Goal: Transaction & Acquisition: Download file/media

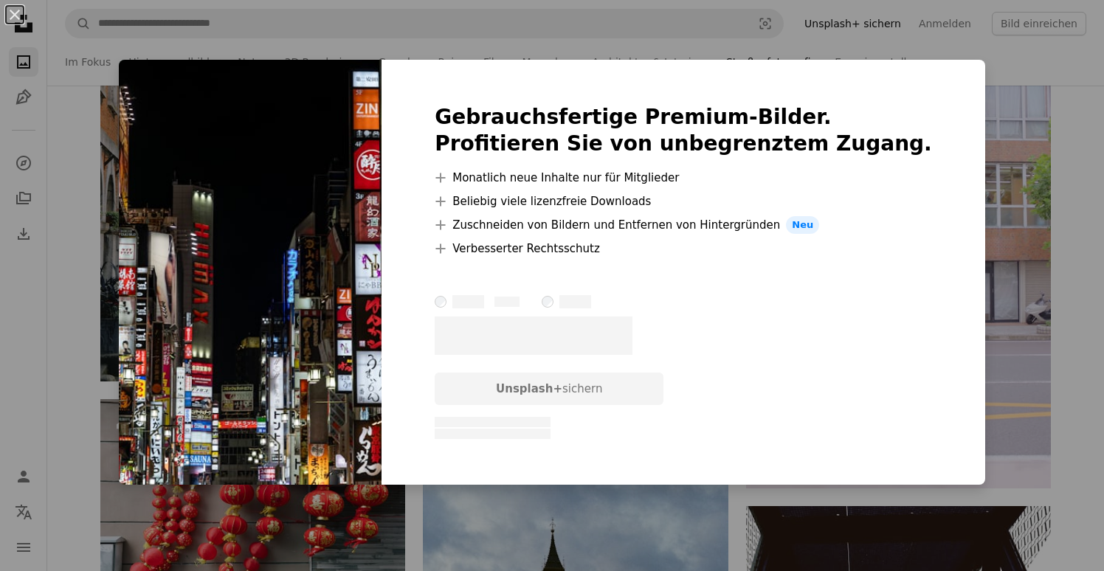
scroll to position [17581, 0]
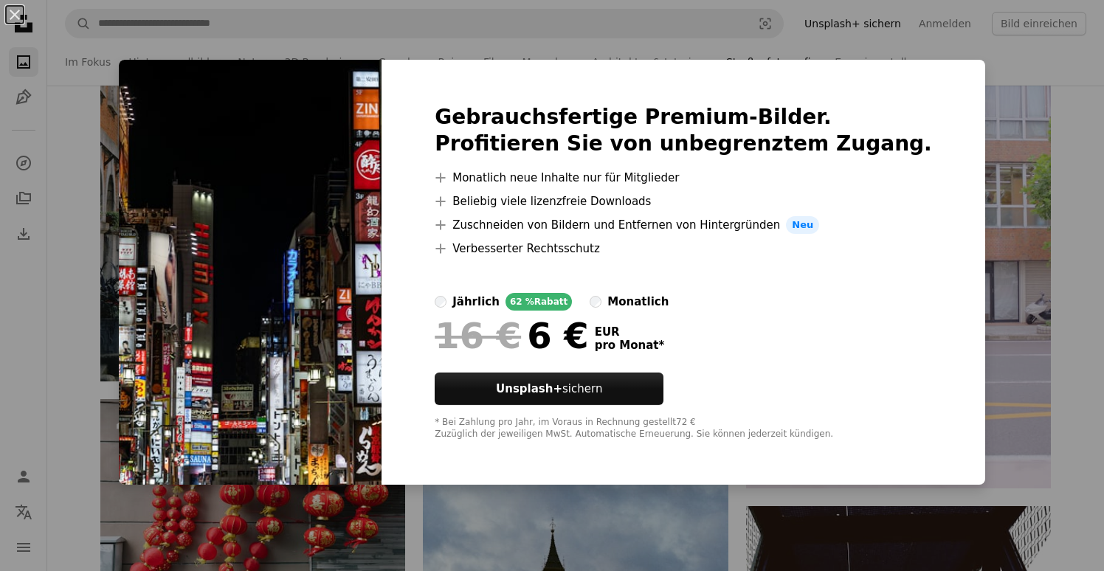
click at [350, 47] on div "An X shape Gebrauchsfertige Premium-Bilder. Profitieren Sie von unbegrenztem Zu…" at bounding box center [552, 285] width 1104 height 571
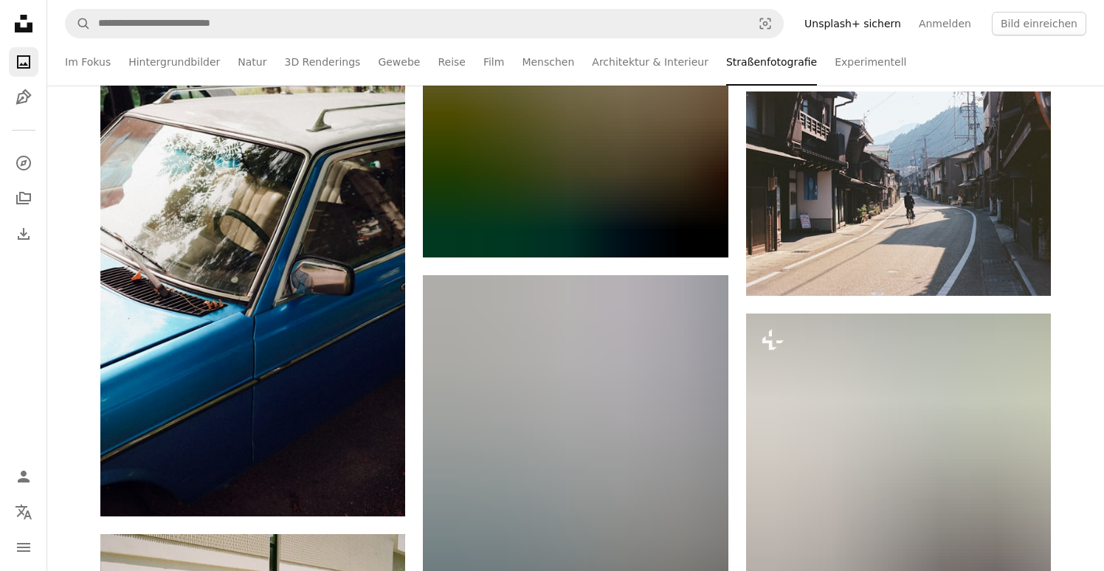
scroll to position [20475, 0]
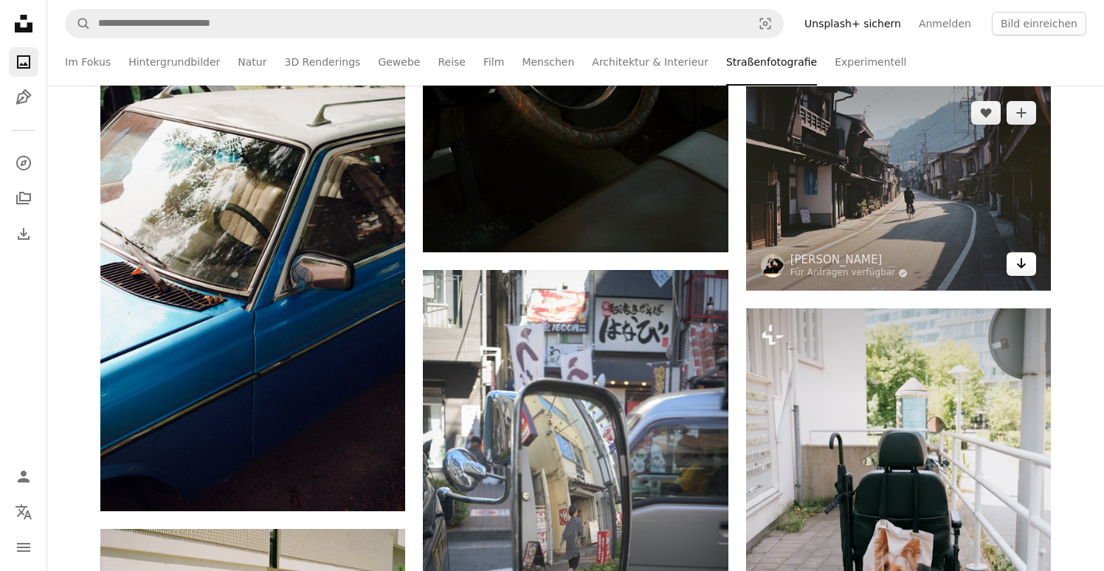
click at [1013, 266] on link "Arrow pointing down" at bounding box center [1021, 264] width 30 height 24
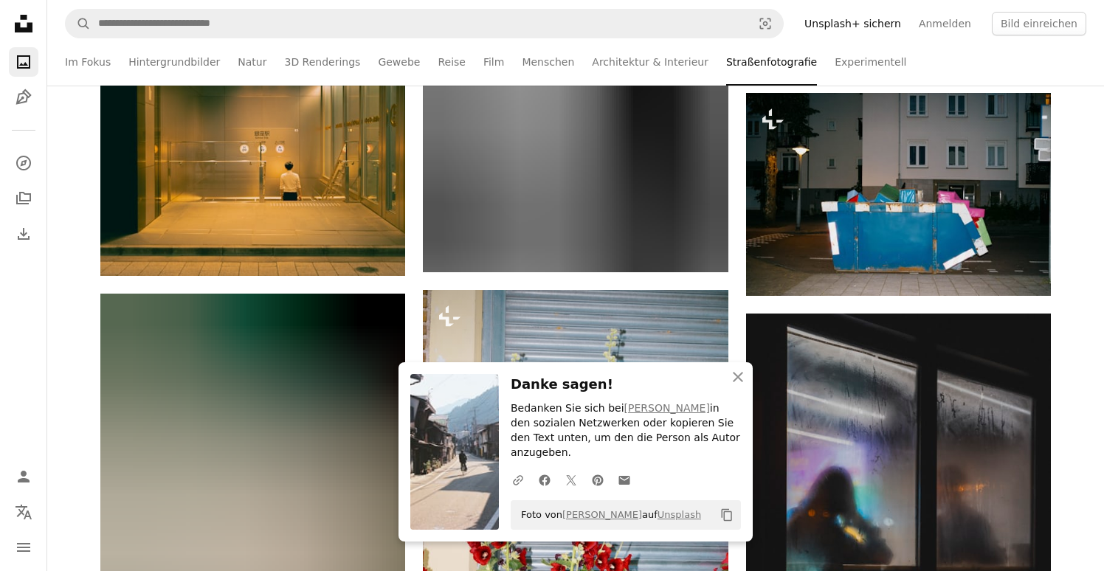
scroll to position [21195, 0]
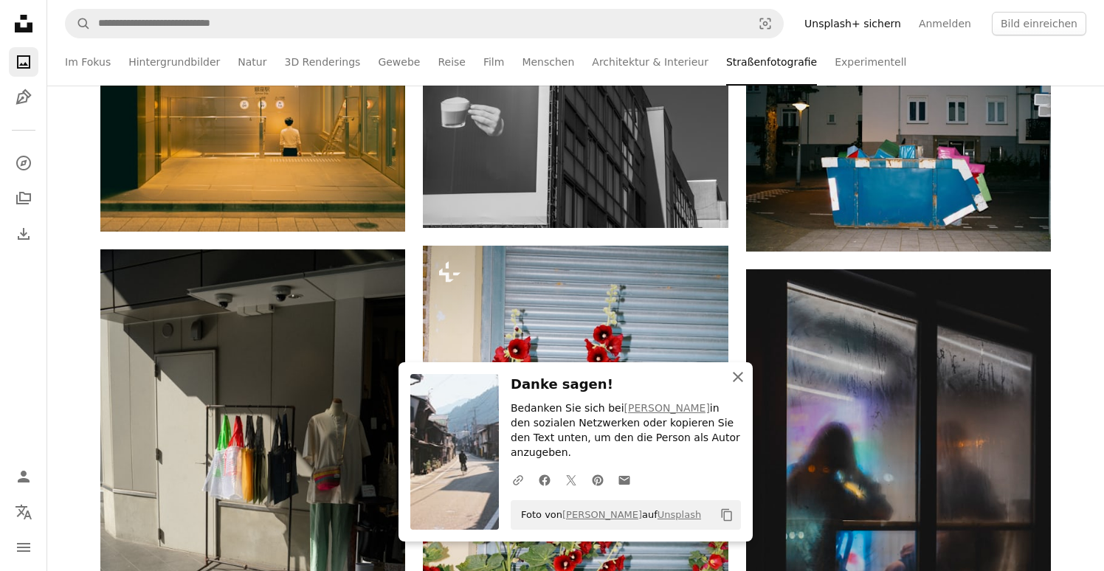
click at [738, 382] on icon "button" at bounding box center [738, 377] width 10 height 10
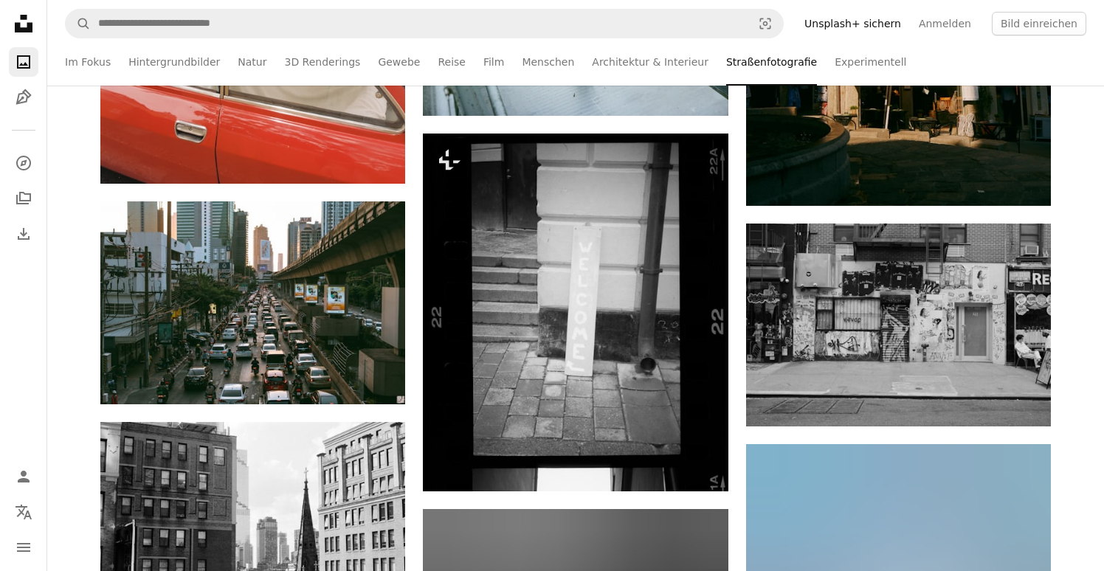
scroll to position [26545, 0]
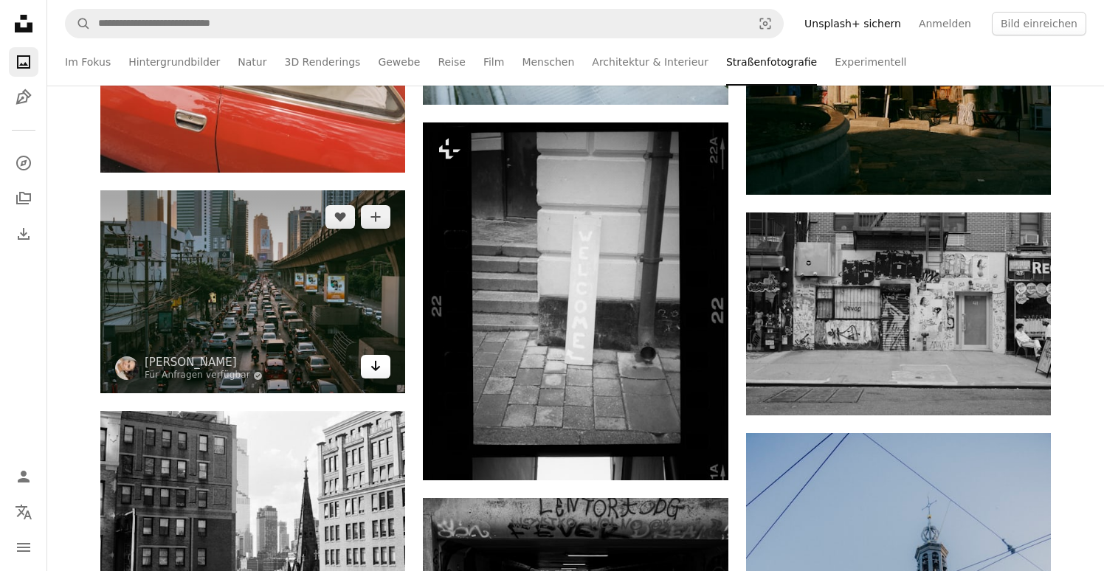
click at [378, 363] on icon "Arrow pointing down" at bounding box center [376, 366] width 12 height 18
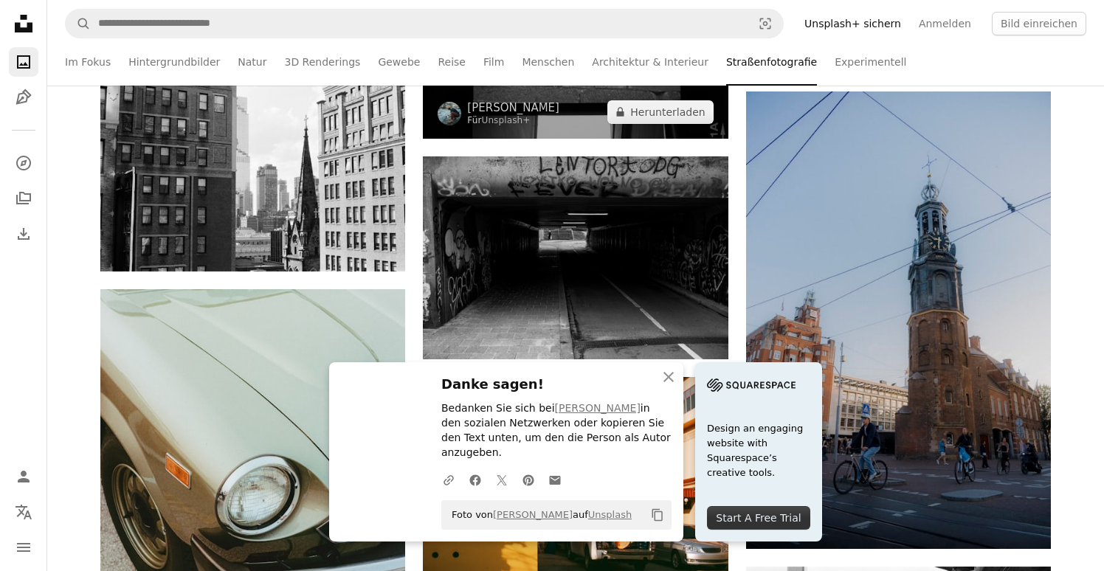
scroll to position [26889, 0]
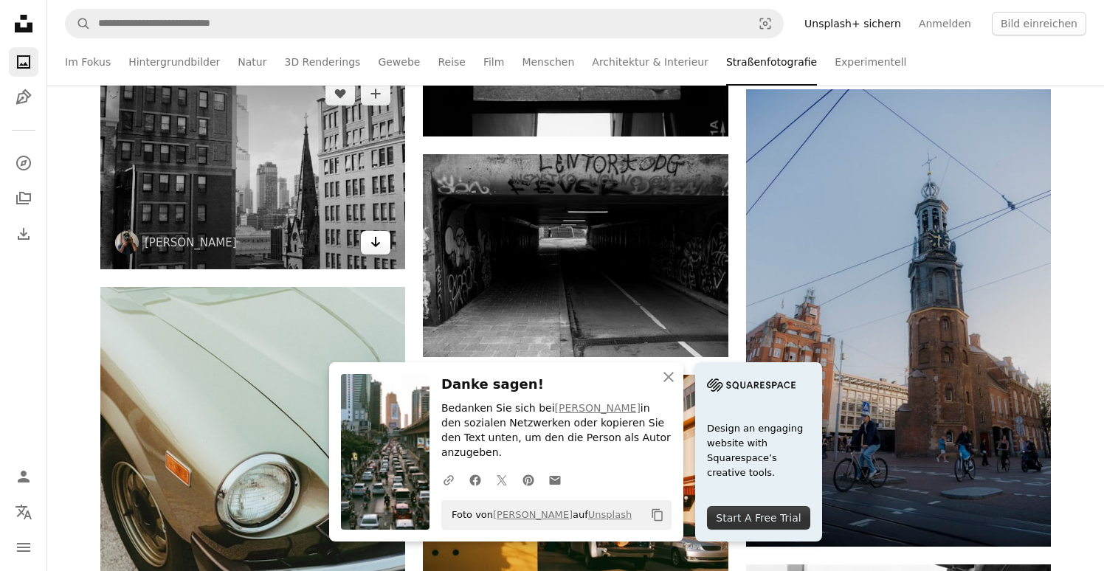
click at [381, 248] on icon "Arrow pointing down" at bounding box center [376, 242] width 12 height 18
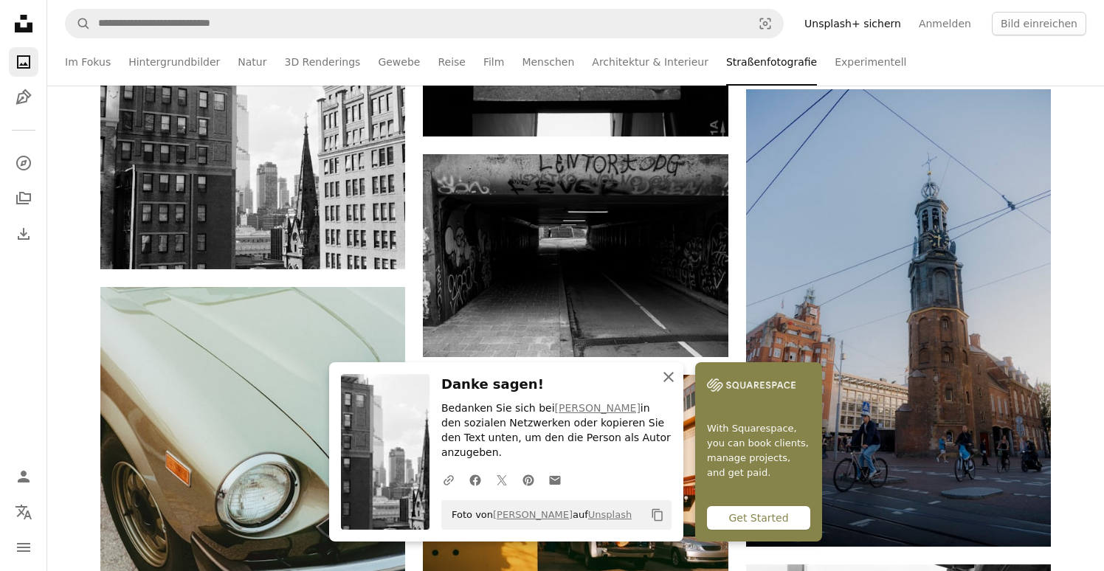
click at [668, 382] on icon "button" at bounding box center [668, 377] width 10 height 10
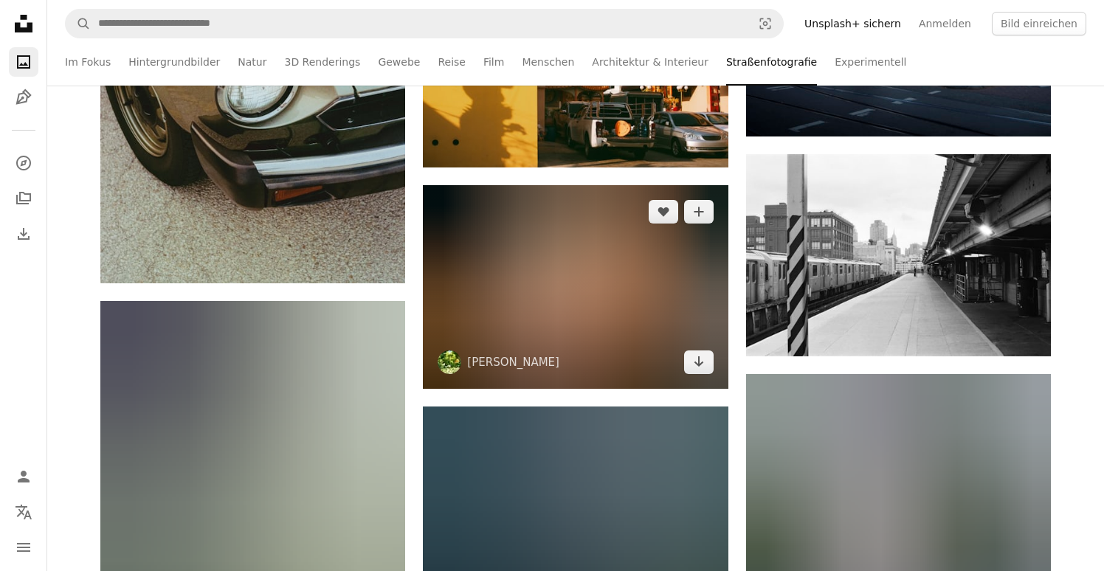
scroll to position [27302, 0]
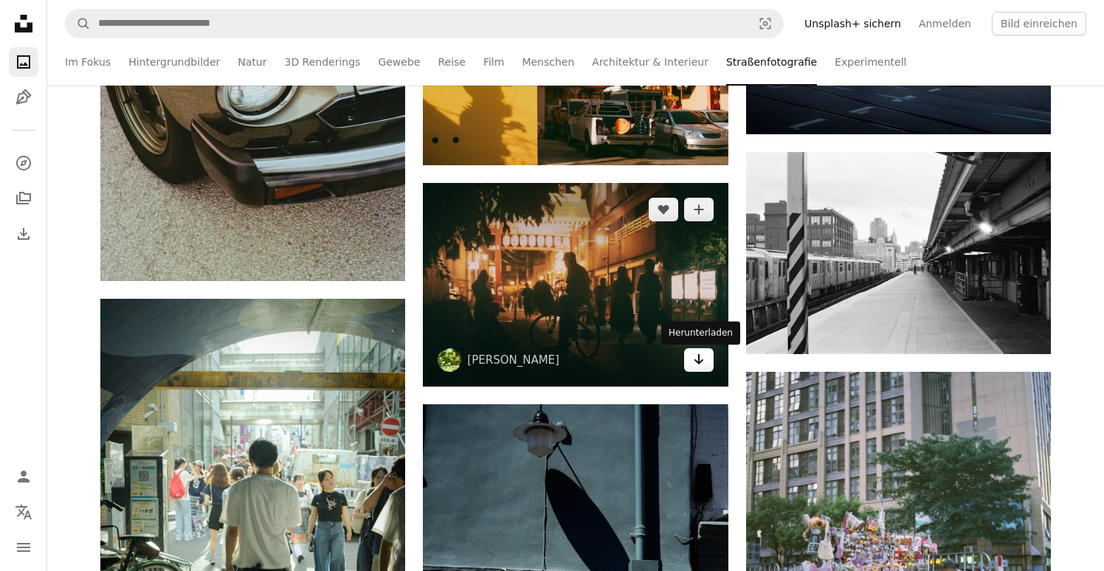
click at [693, 367] on icon "Arrow pointing down" at bounding box center [699, 359] width 12 height 18
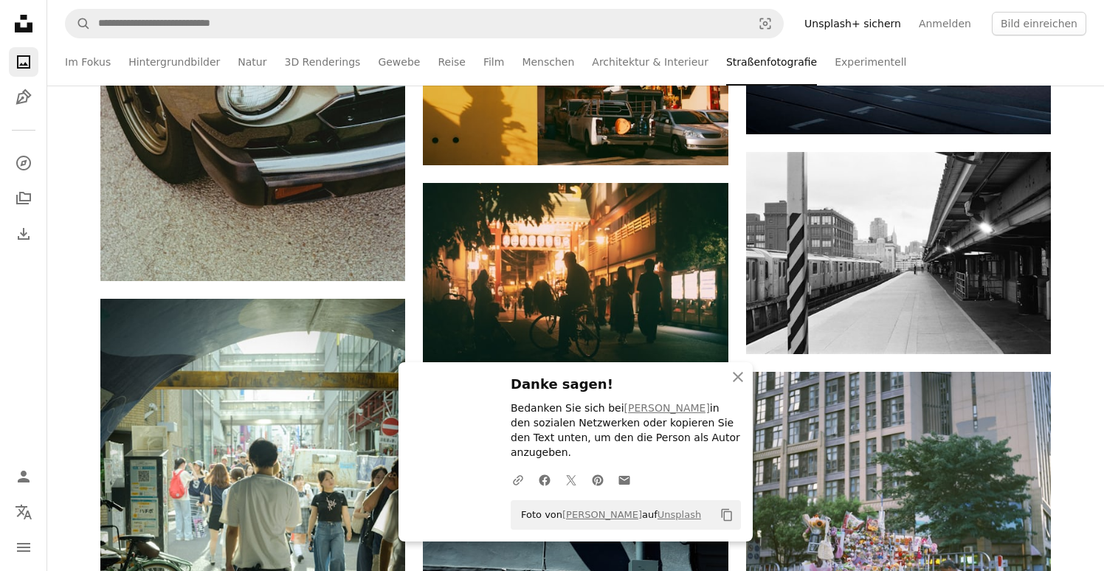
scroll to position [27596, 0]
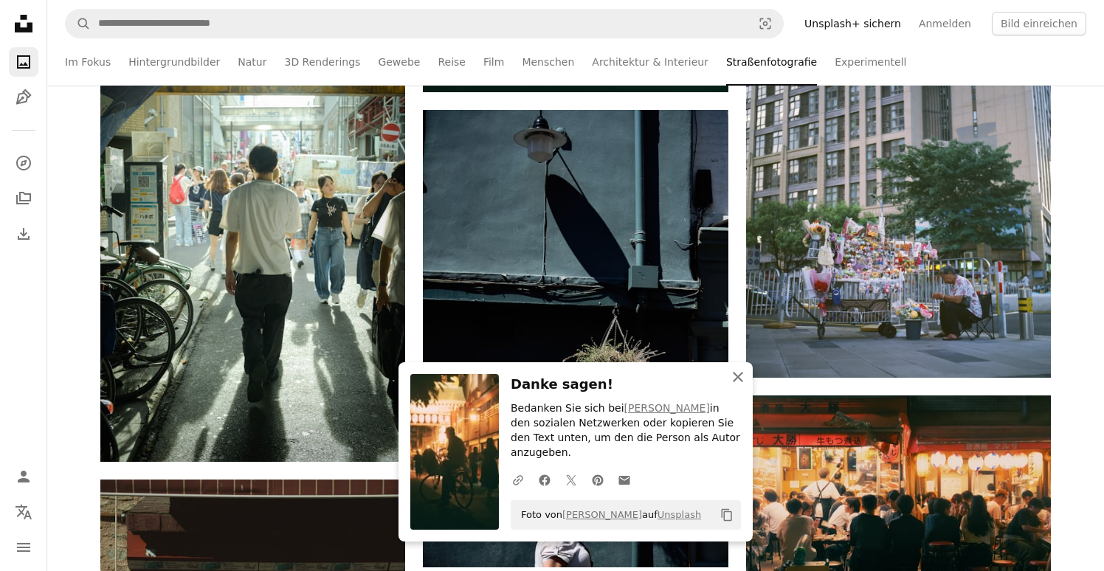
click at [731, 386] on icon "An X shape" at bounding box center [738, 377] width 18 height 18
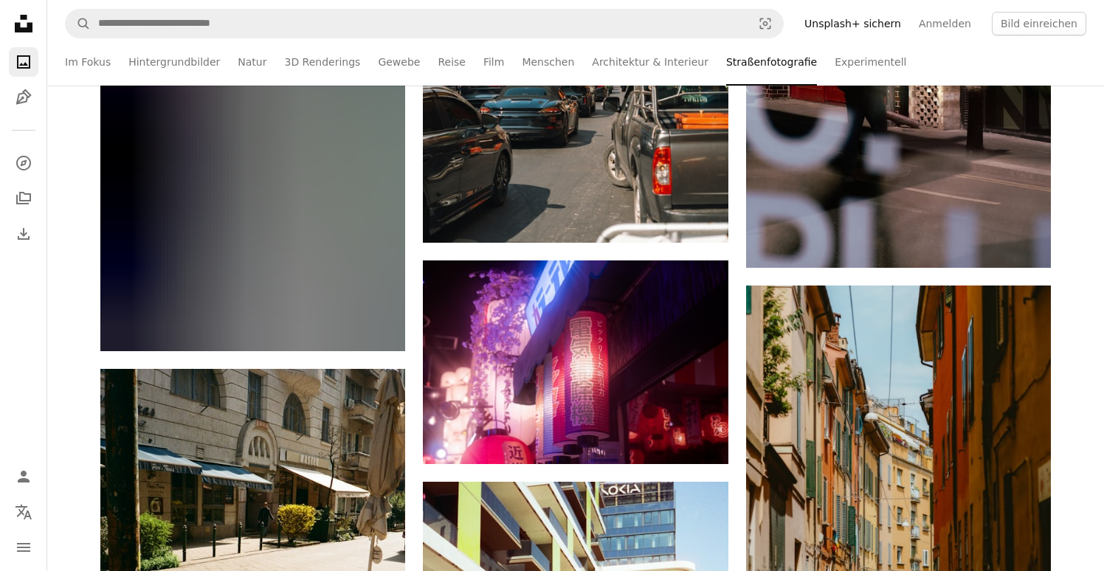
scroll to position [29105, 0]
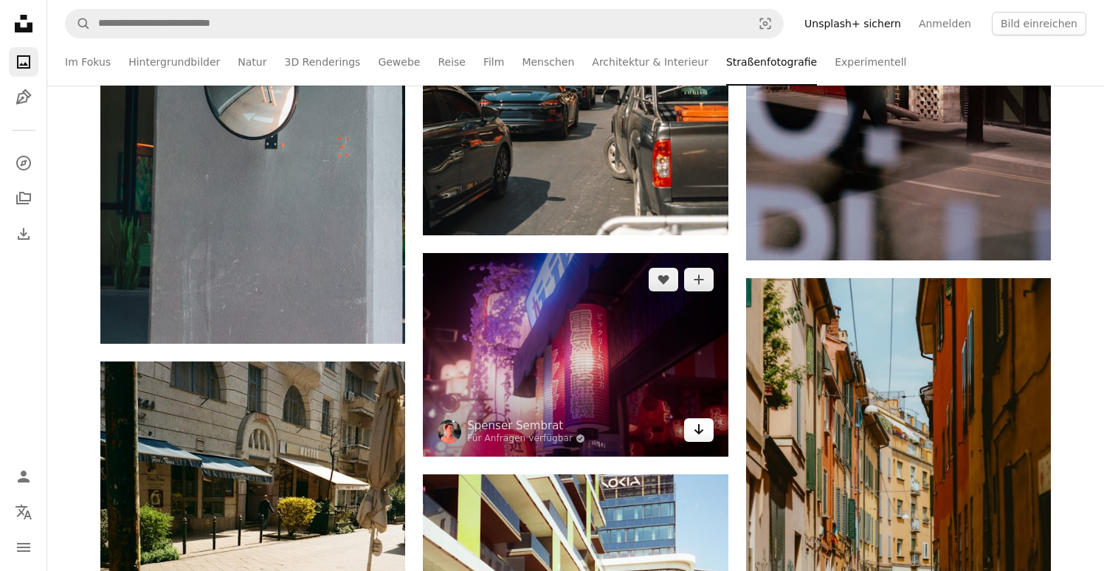
click at [701, 438] on icon "Arrow pointing down" at bounding box center [699, 430] width 12 height 18
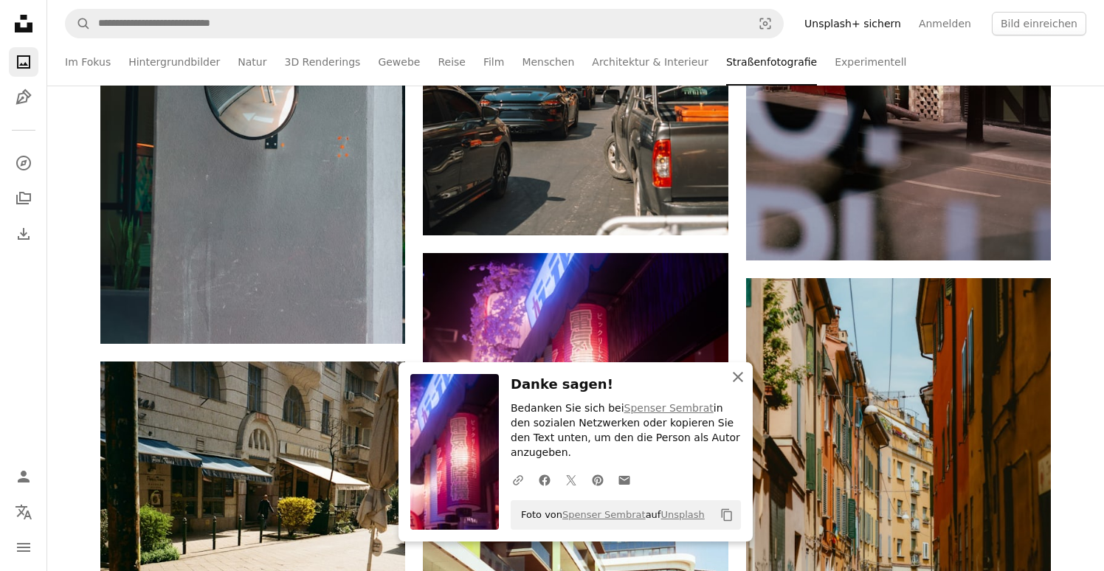
click at [733, 382] on icon "button" at bounding box center [738, 377] width 10 height 10
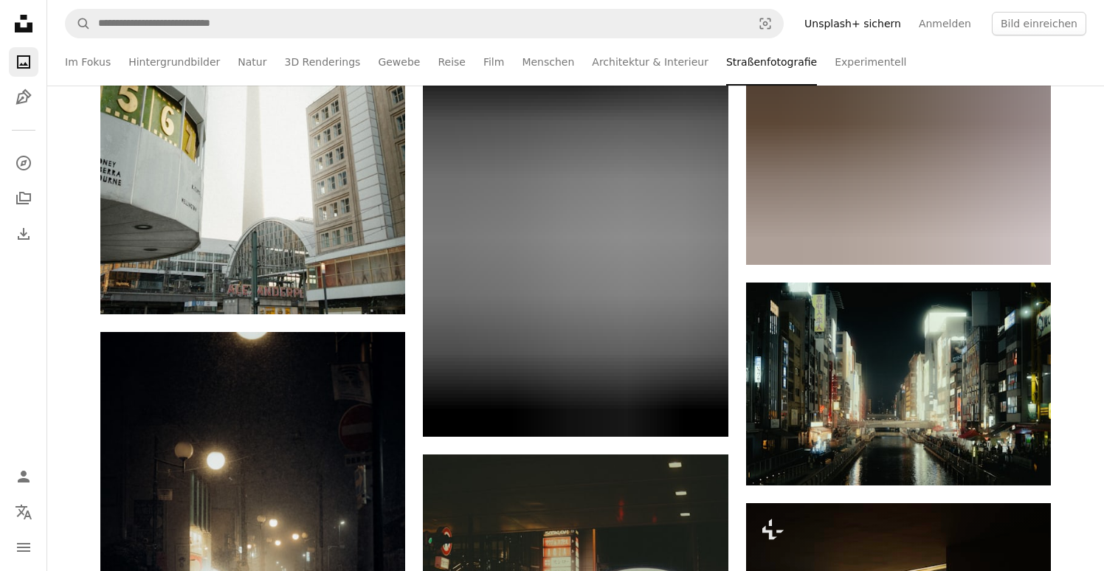
scroll to position [32880, 0]
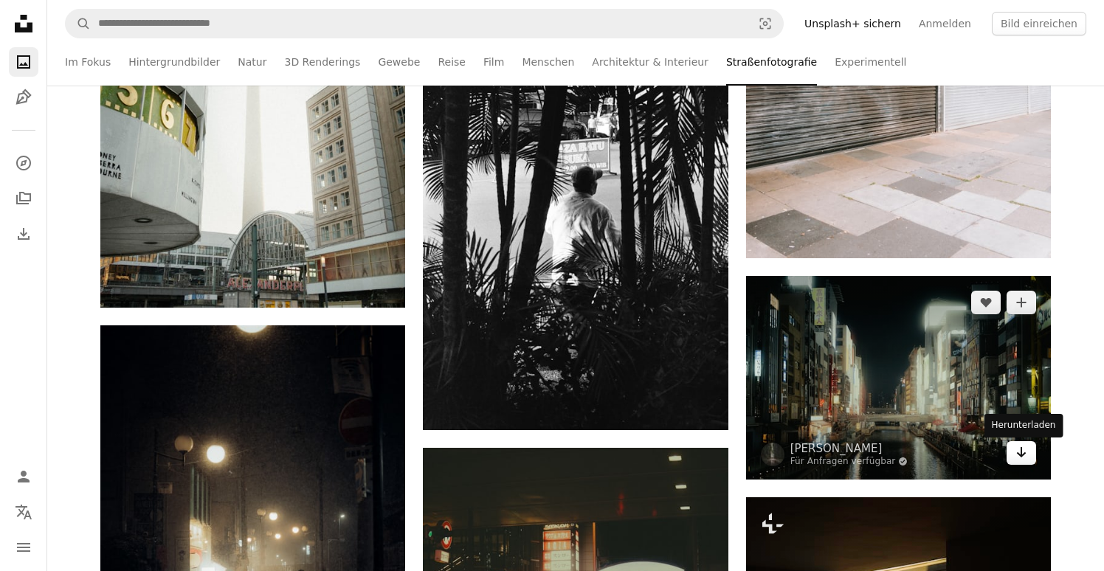
click at [1025, 460] on icon "Arrow pointing down" at bounding box center [1021, 452] width 12 height 18
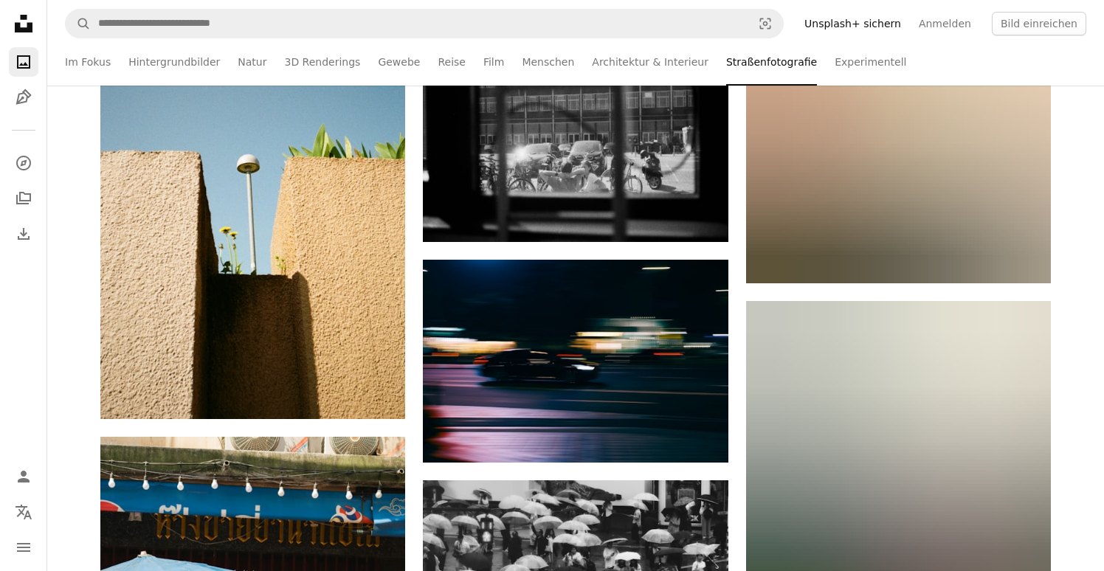
scroll to position [36049, 0]
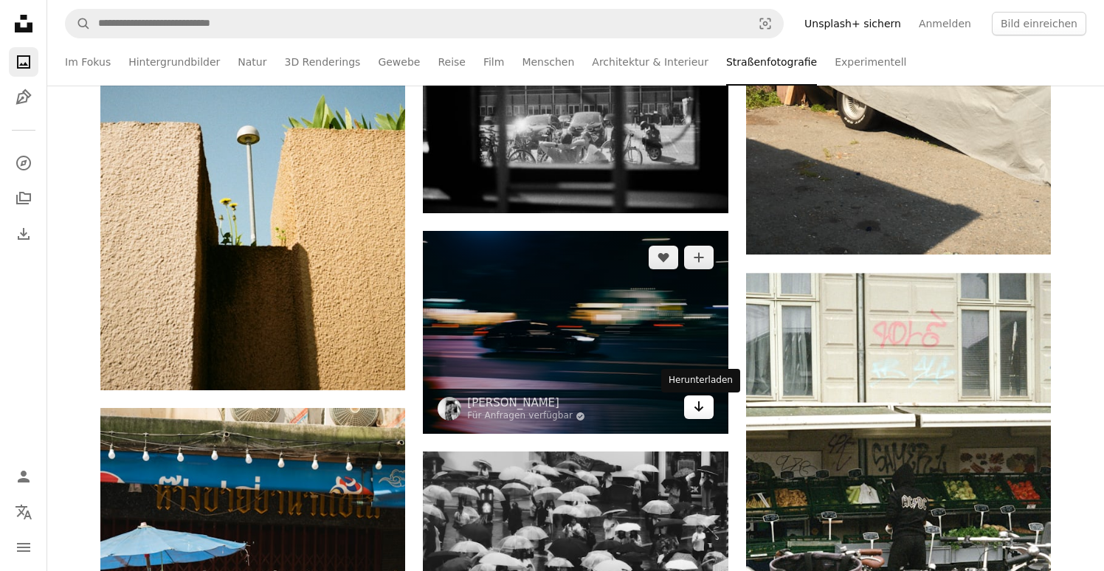
click at [704, 413] on icon "Arrow pointing down" at bounding box center [699, 407] width 12 height 18
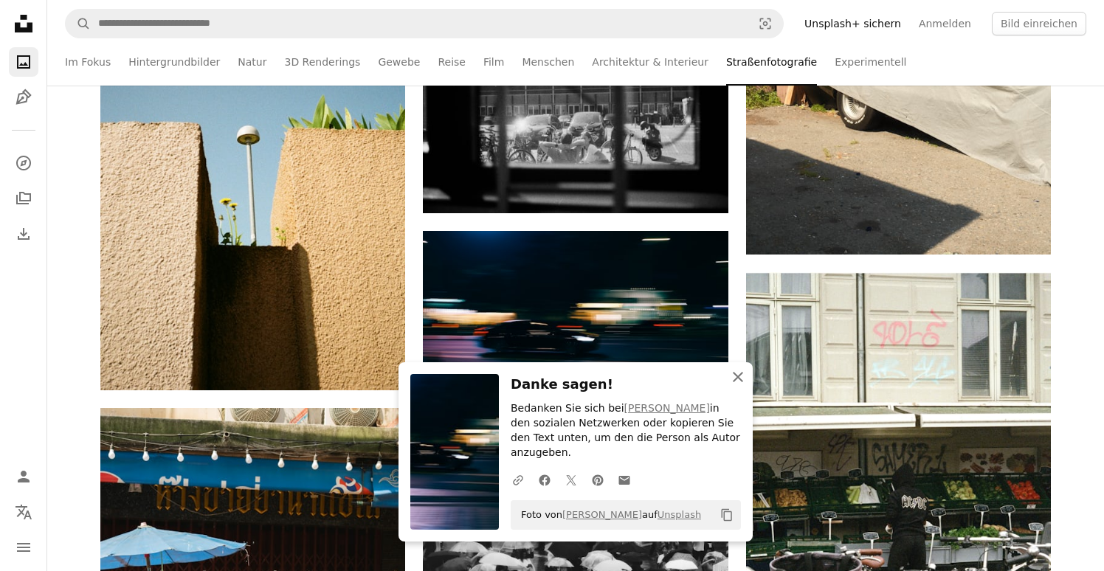
click at [738, 386] on icon "An X shape" at bounding box center [738, 377] width 18 height 18
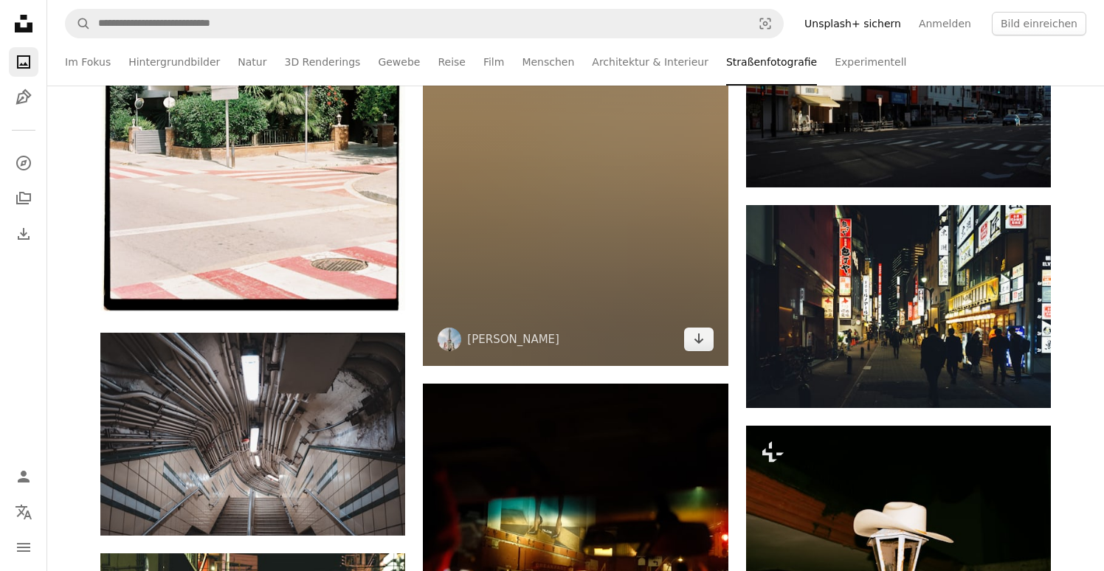
scroll to position [38639, 0]
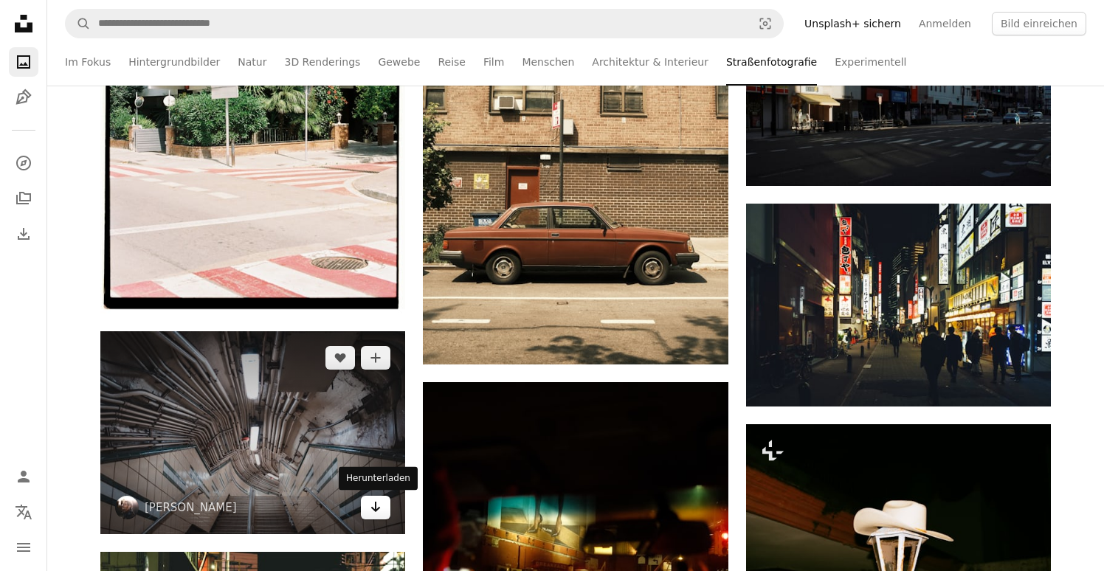
click at [381, 511] on icon "Arrow pointing down" at bounding box center [376, 507] width 12 height 18
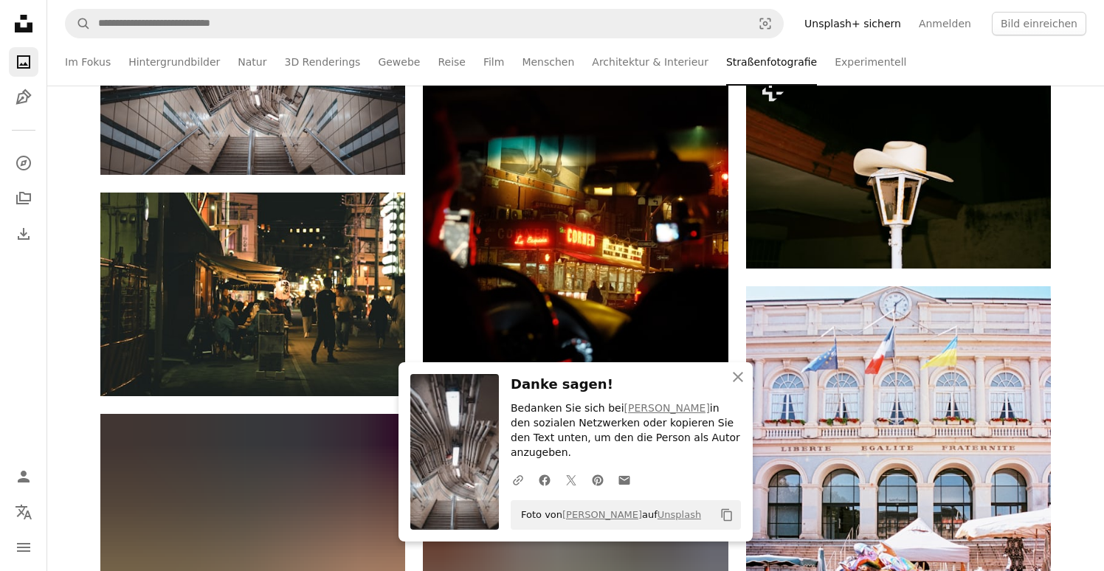
scroll to position [39002, 0]
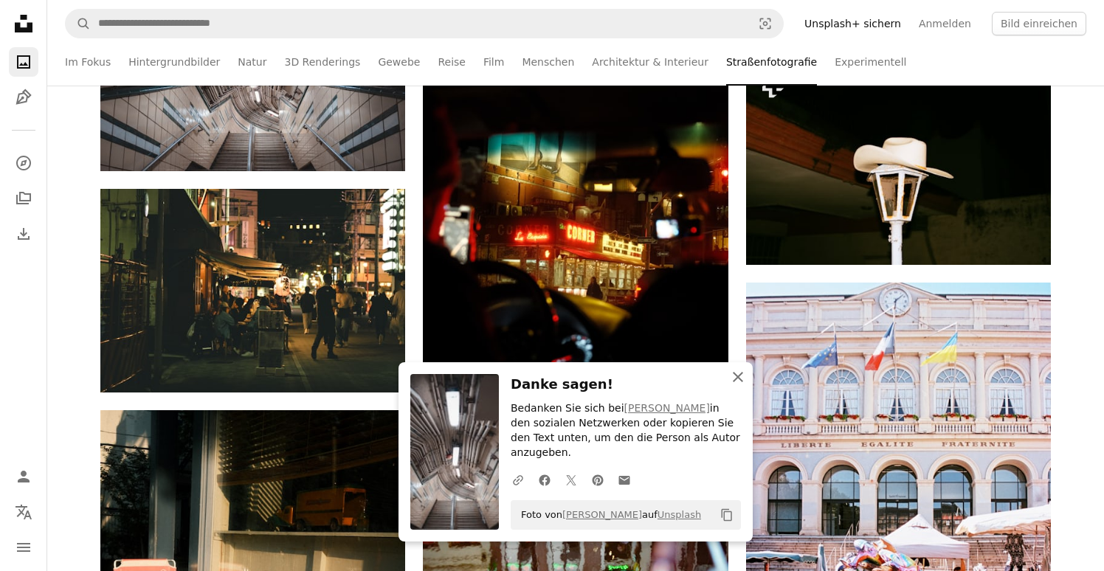
click at [736, 378] on icon "An X shape" at bounding box center [738, 377] width 18 height 18
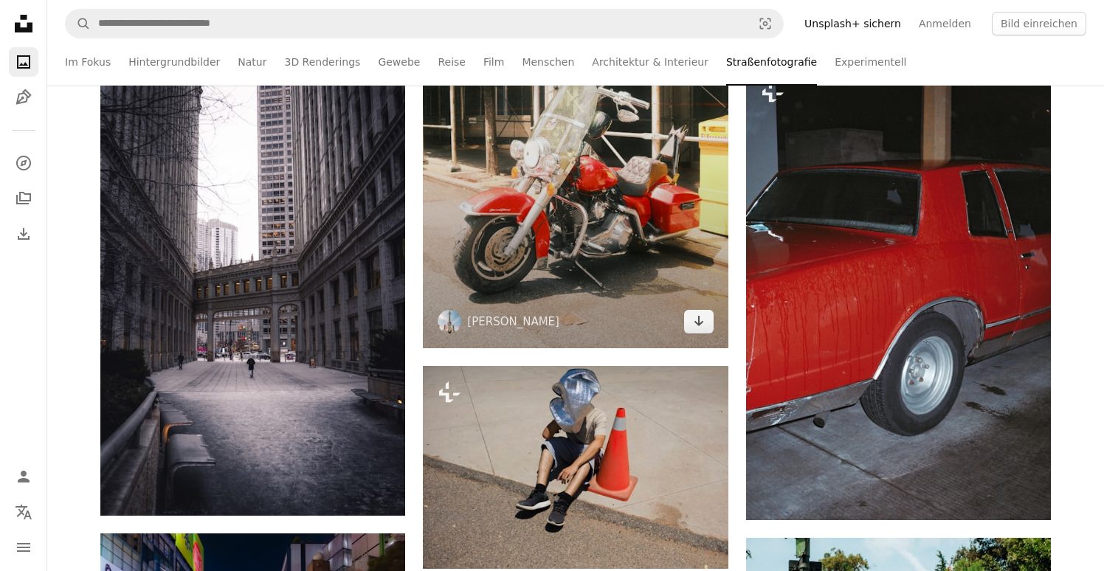
scroll to position [43883, 0]
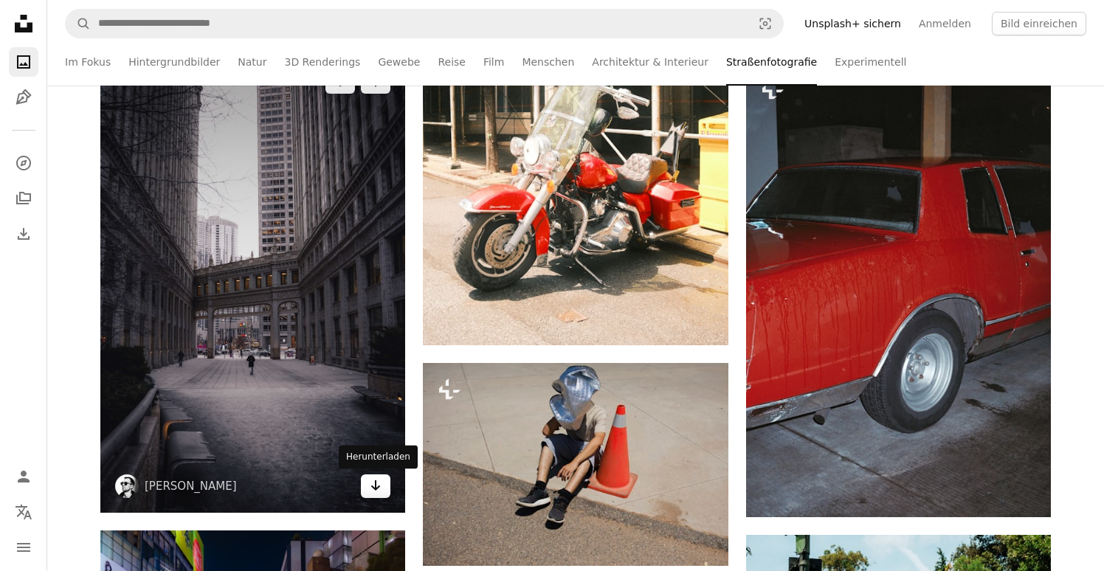
click at [373, 492] on icon "Arrow pointing down" at bounding box center [376, 486] width 12 height 18
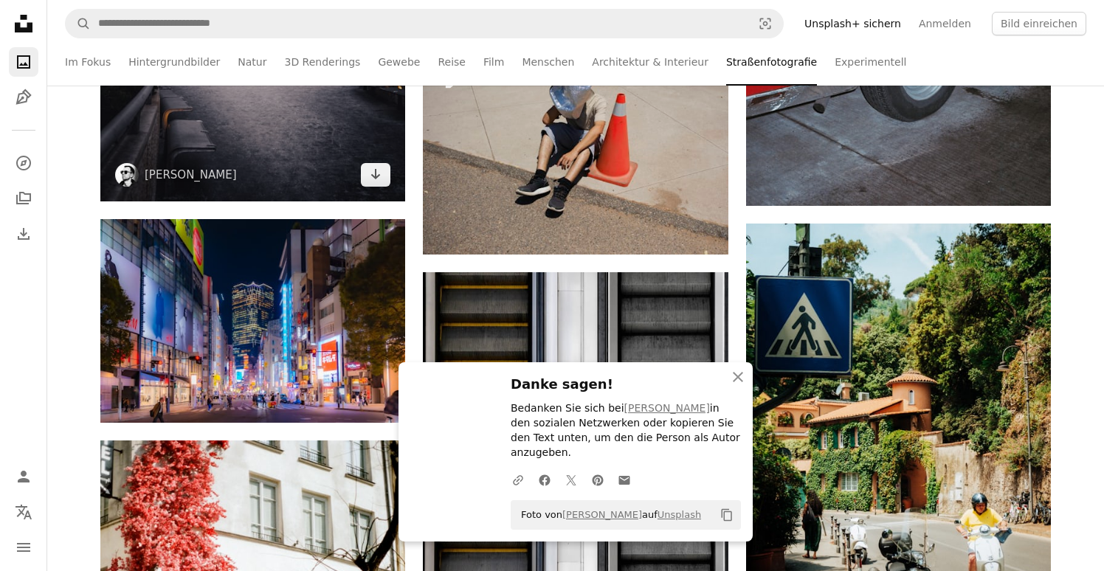
scroll to position [44348, 0]
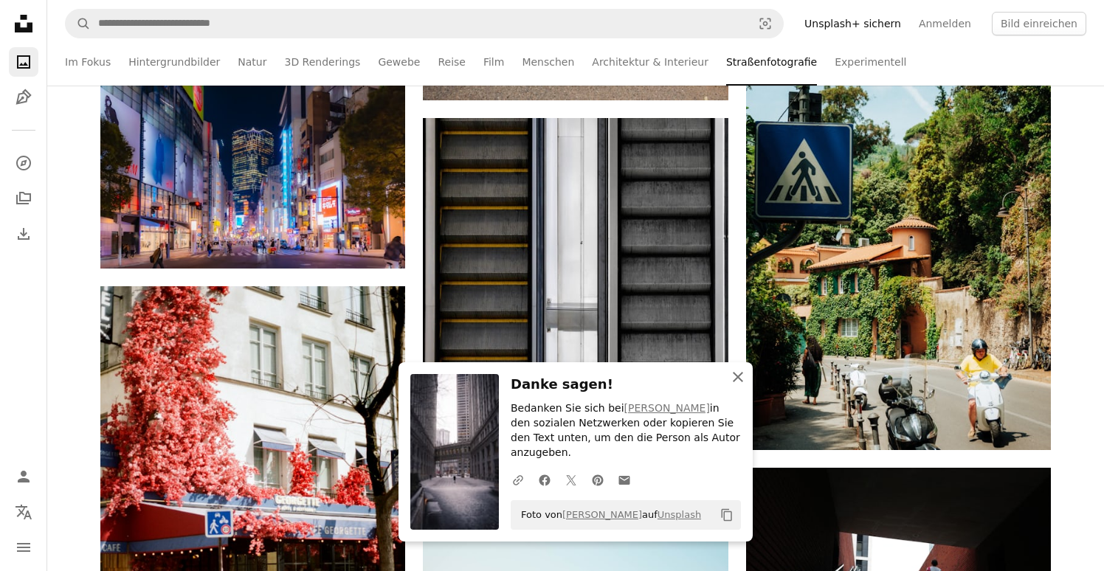
click at [741, 386] on icon "An X shape" at bounding box center [738, 377] width 18 height 18
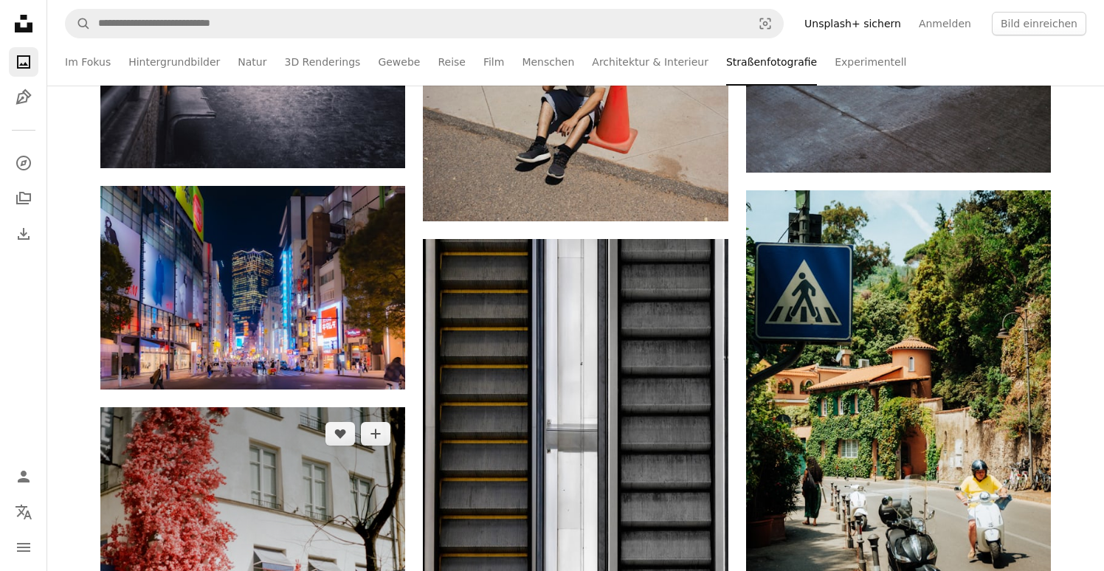
scroll to position [44226, 0]
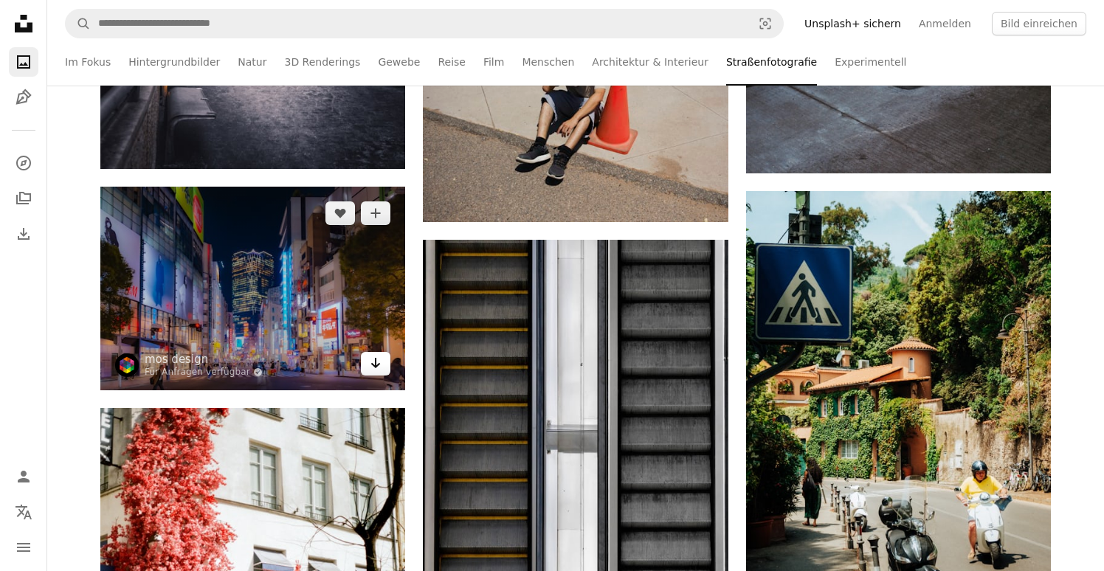
click at [377, 367] on icon "Arrow pointing down" at bounding box center [376, 363] width 12 height 18
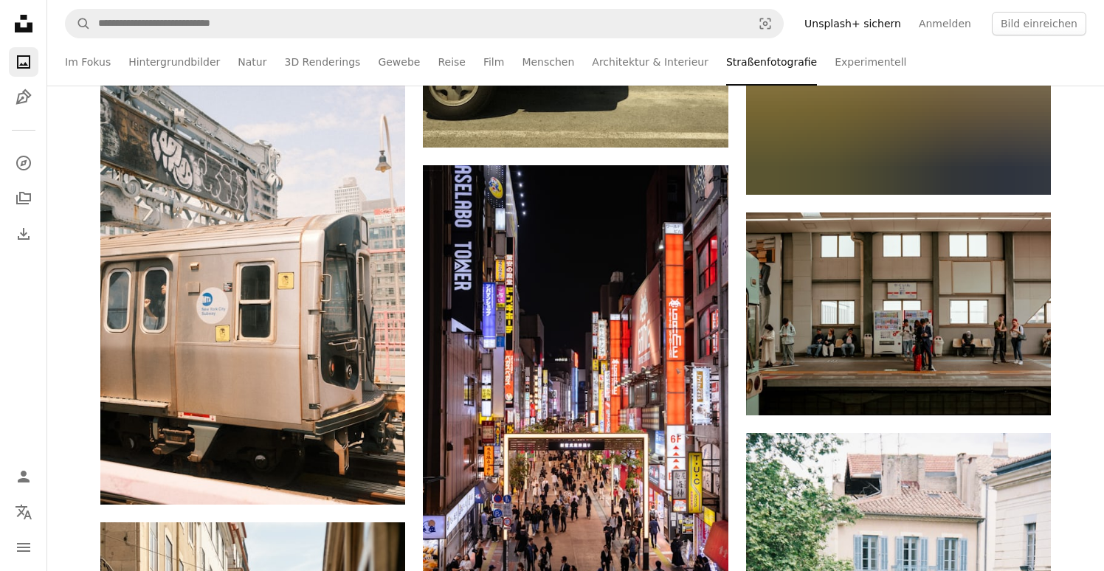
scroll to position [52707, 0]
